Goal: Task Accomplishment & Management: Manage account settings

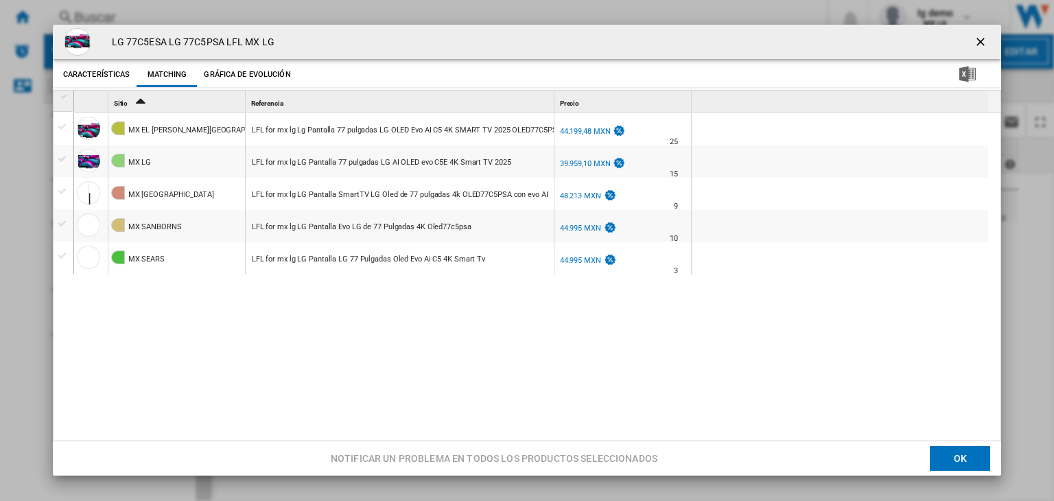
click at [973, 36] on ng-md-icon "getI18NText('BUTTONS.CLOSE_DIALOG')" at bounding box center [981, 43] width 16 height 16
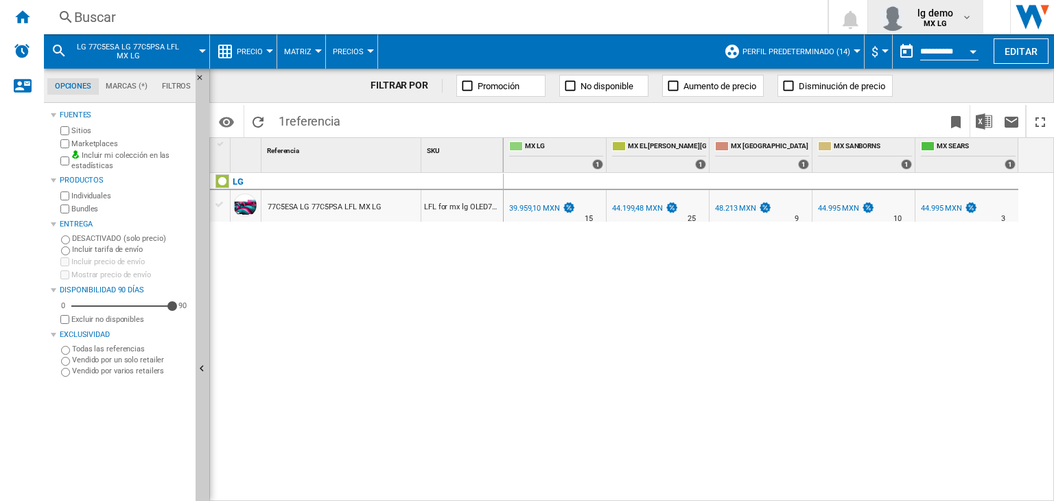
click at [980, 21] on button "lg demo MX LG" at bounding box center [925, 17] width 115 height 34
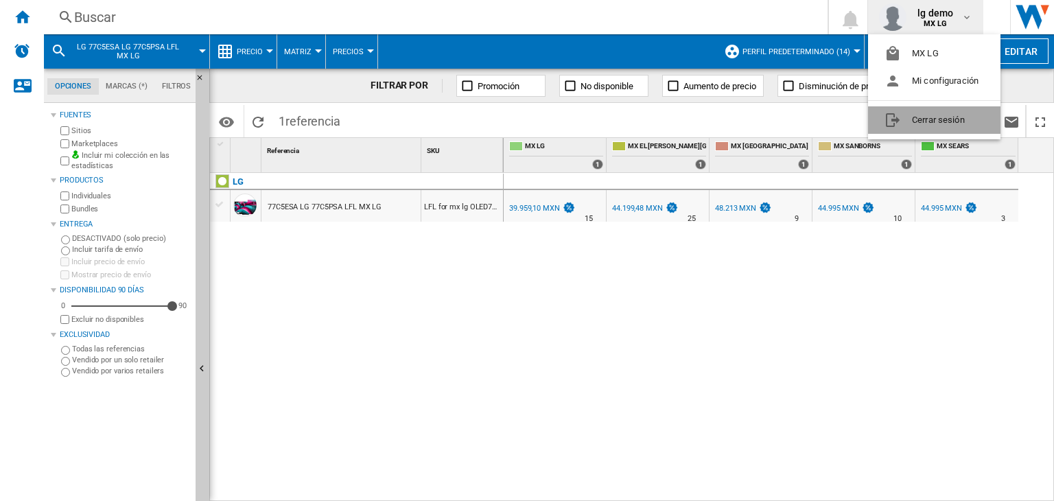
click at [923, 115] on button "Cerrar sesión" at bounding box center [934, 119] width 132 height 27
